Goal: Task Accomplishment & Management: Complete application form

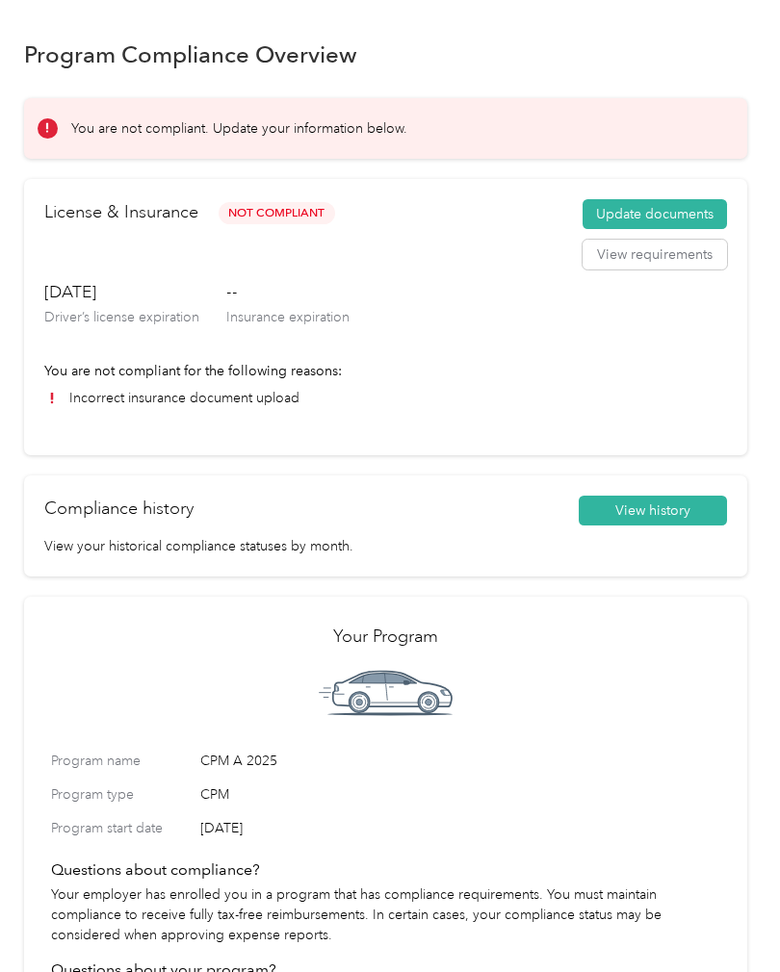
click at [658, 246] on button "View requirements" at bounding box center [654, 255] width 144 height 31
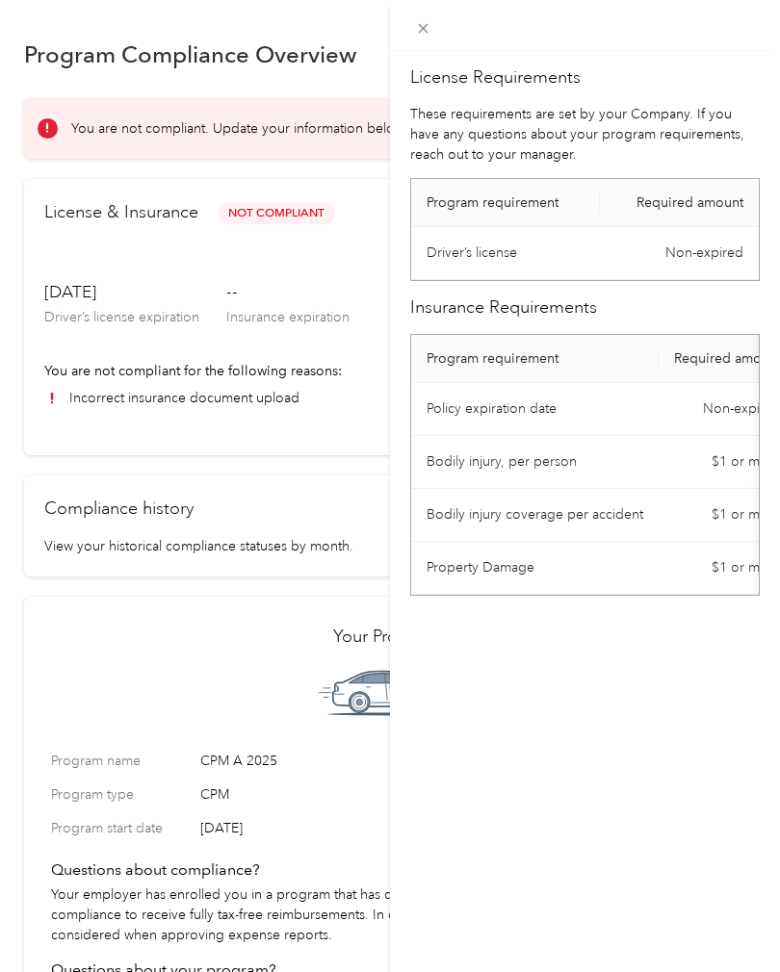
click at [486, 52] on div "License Requirements These requirements are set by your Company. If you have an…" at bounding box center [585, 537] width 390 height 972
click at [425, 28] on icon at bounding box center [423, 28] width 16 height 16
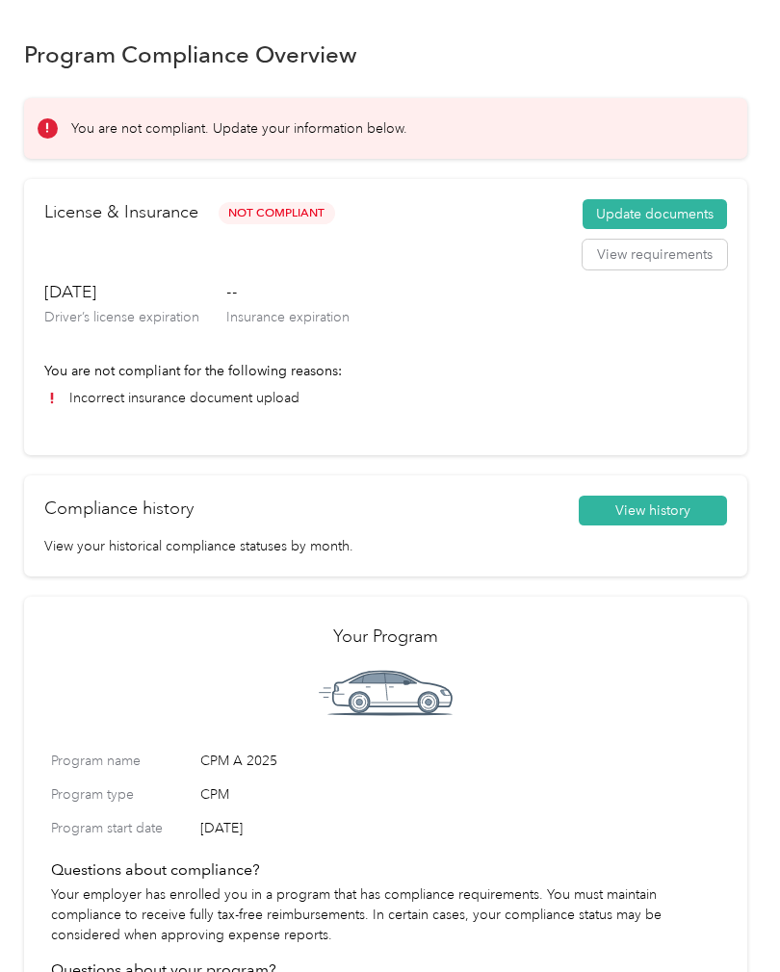
click at [645, 214] on button "Update documents" at bounding box center [654, 214] width 144 height 31
